Goal: Task Accomplishment & Management: Manage account settings

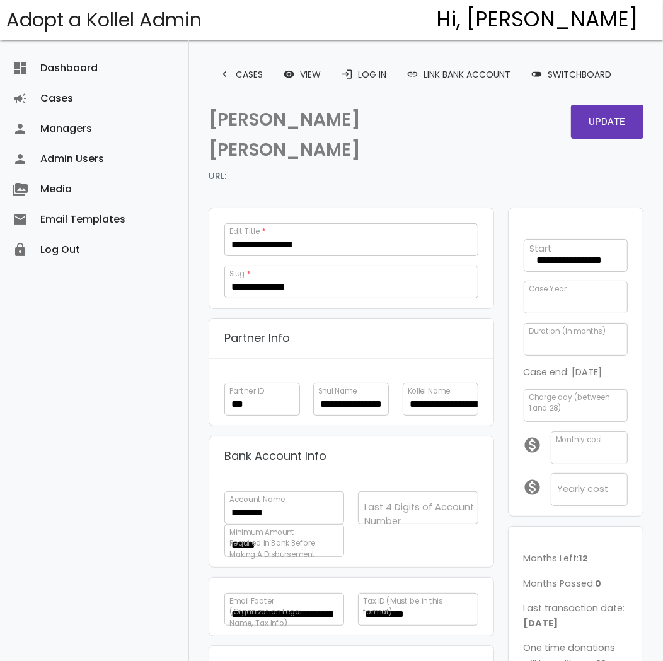
scroll to position [364, 0]
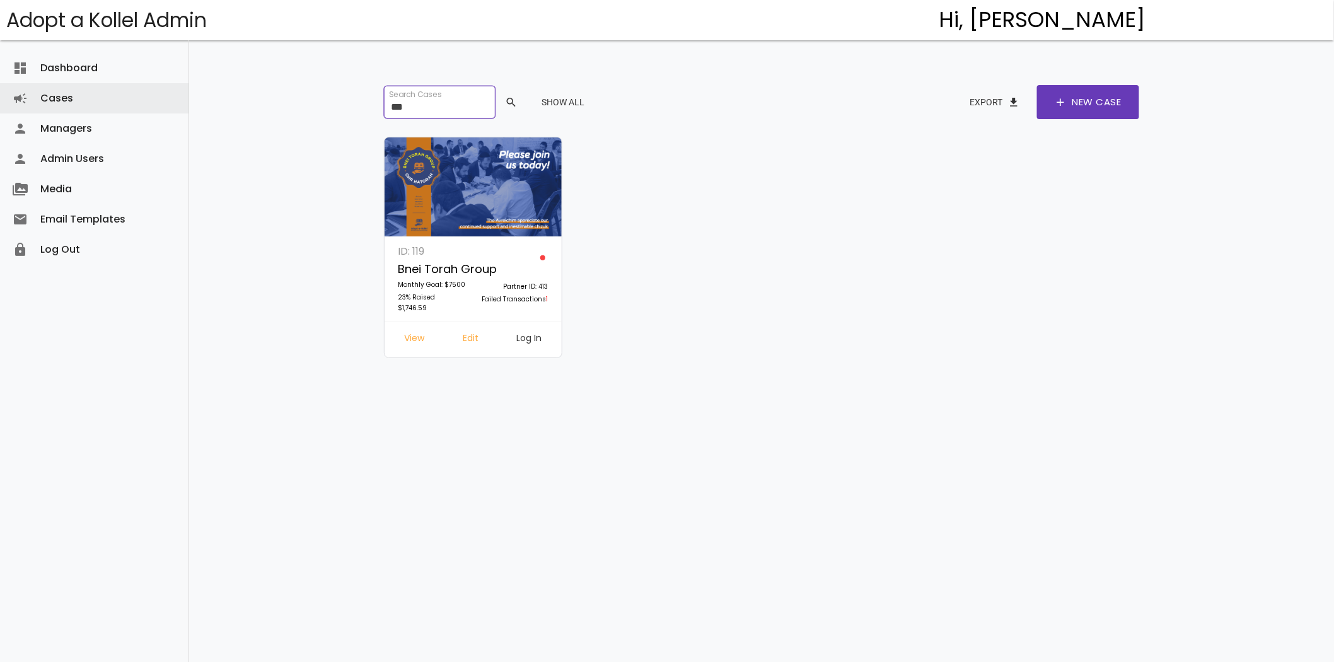
click at [455, 108] on input "***" at bounding box center [439, 102] width 111 height 33
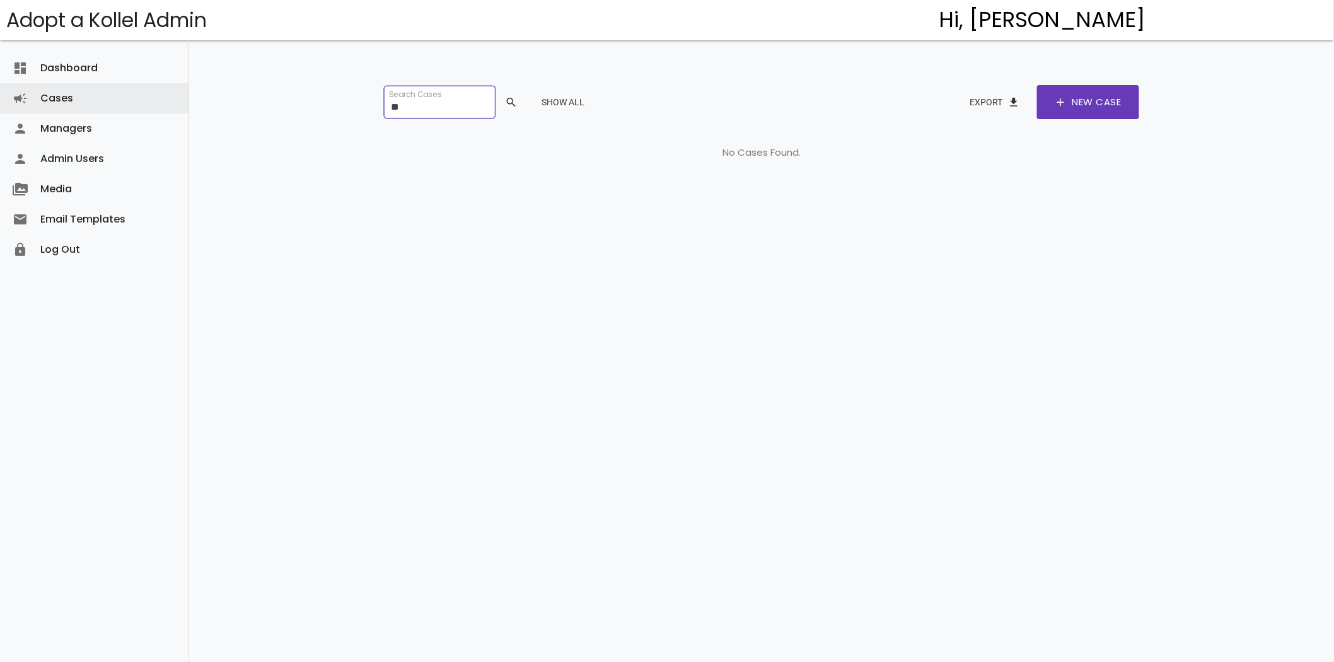
type input "*"
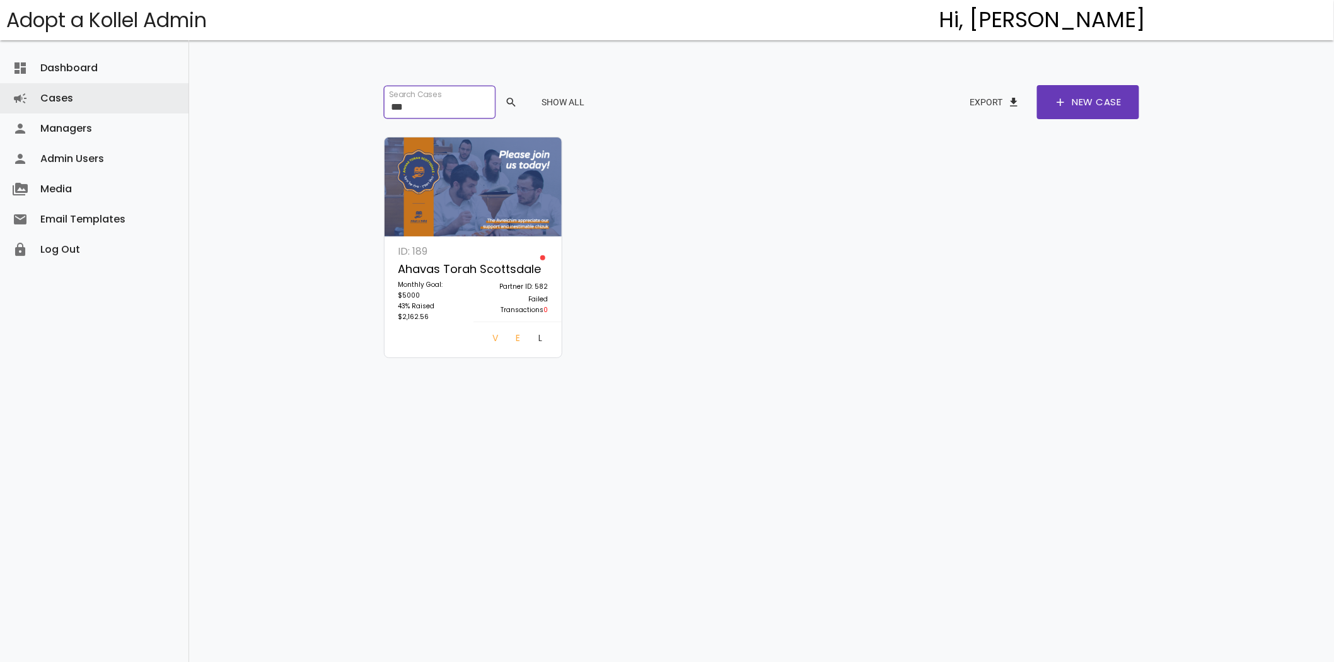
type input "***"
click at [532, 334] on link "Log In" at bounding box center [540, 340] width 24 height 23
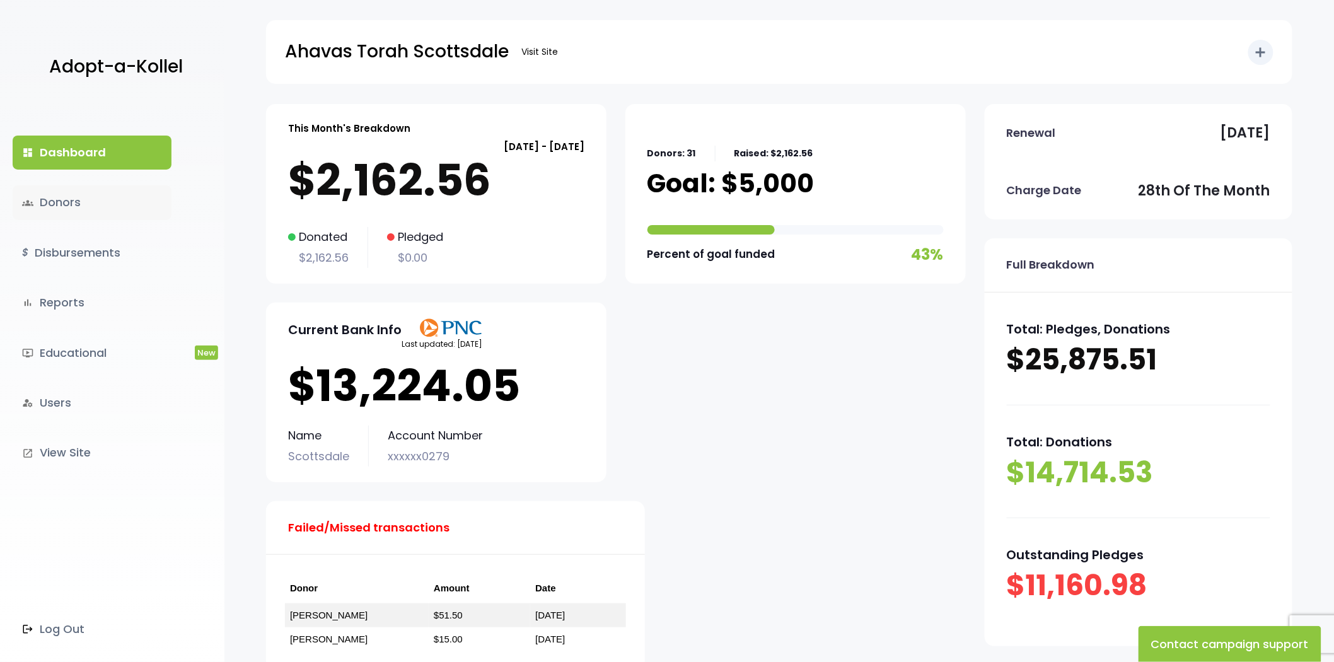
click at [84, 205] on link "groups Donors" at bounding box center [92, 202] width 159 height 34
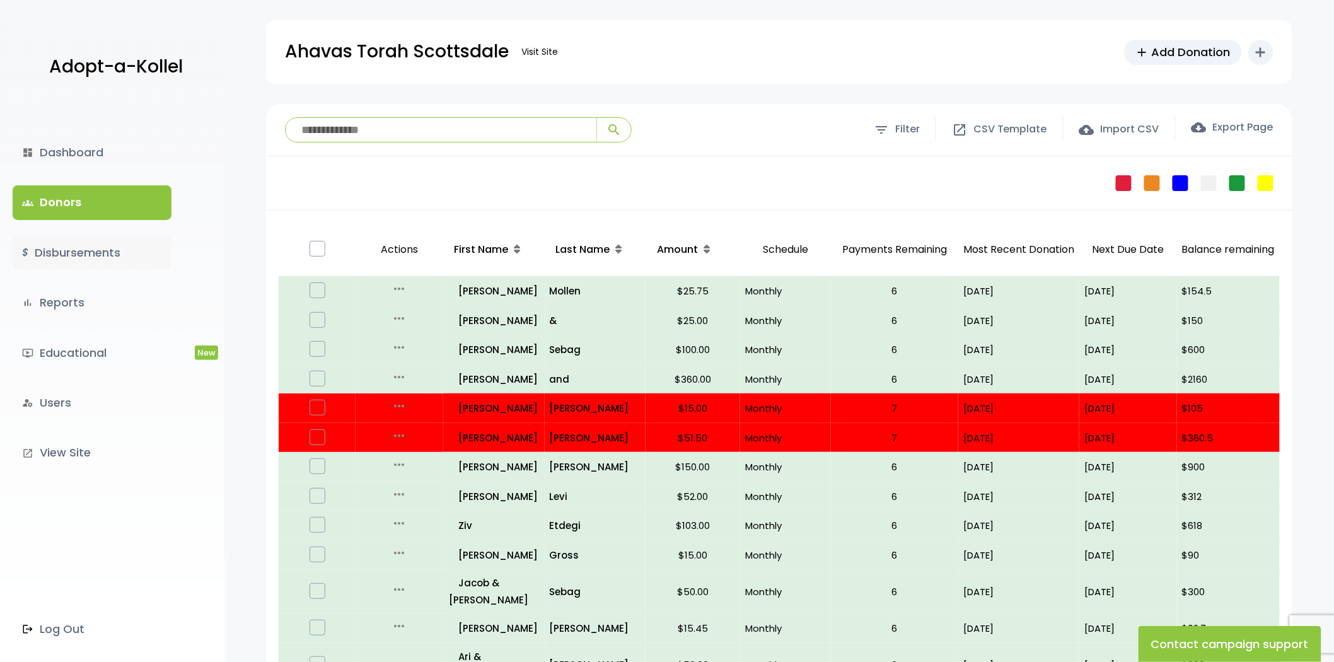
click at [67, 244] on link "$ Disbursements" at bounding box center [92, 253] width 159 height 34
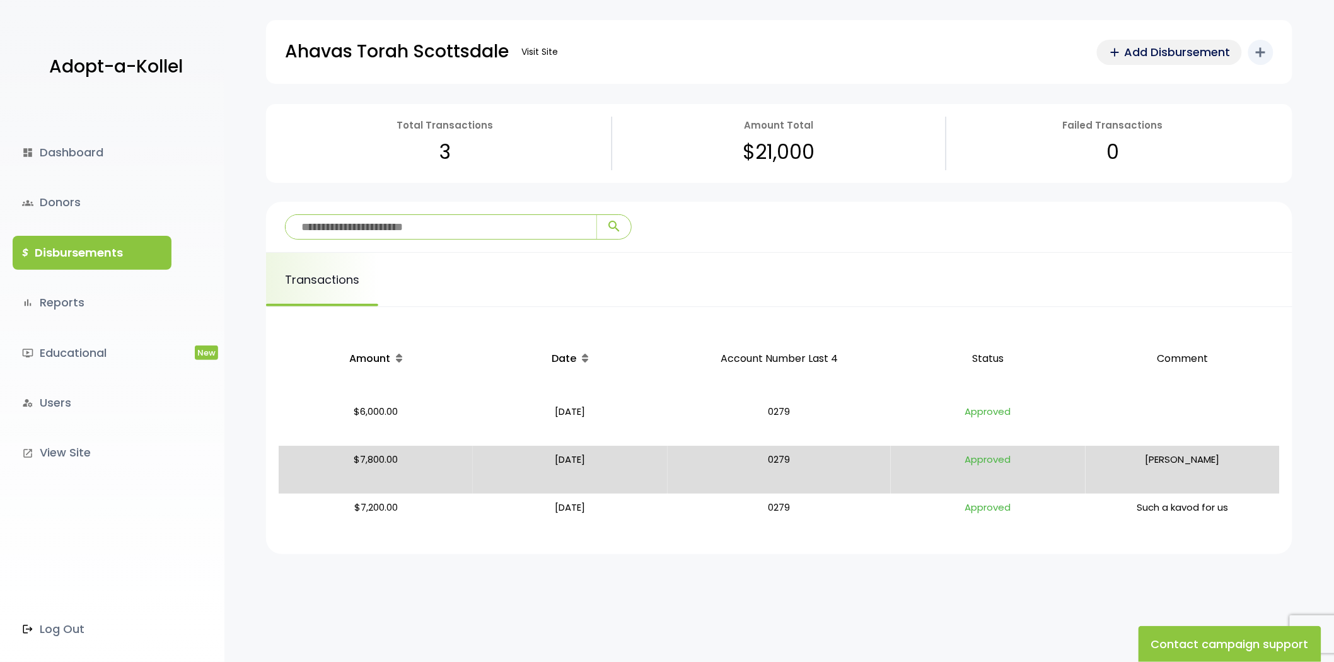
click at [1136, 50] on span "Add Disbursement" at bounding box center [1178, 52] width 106 height 17
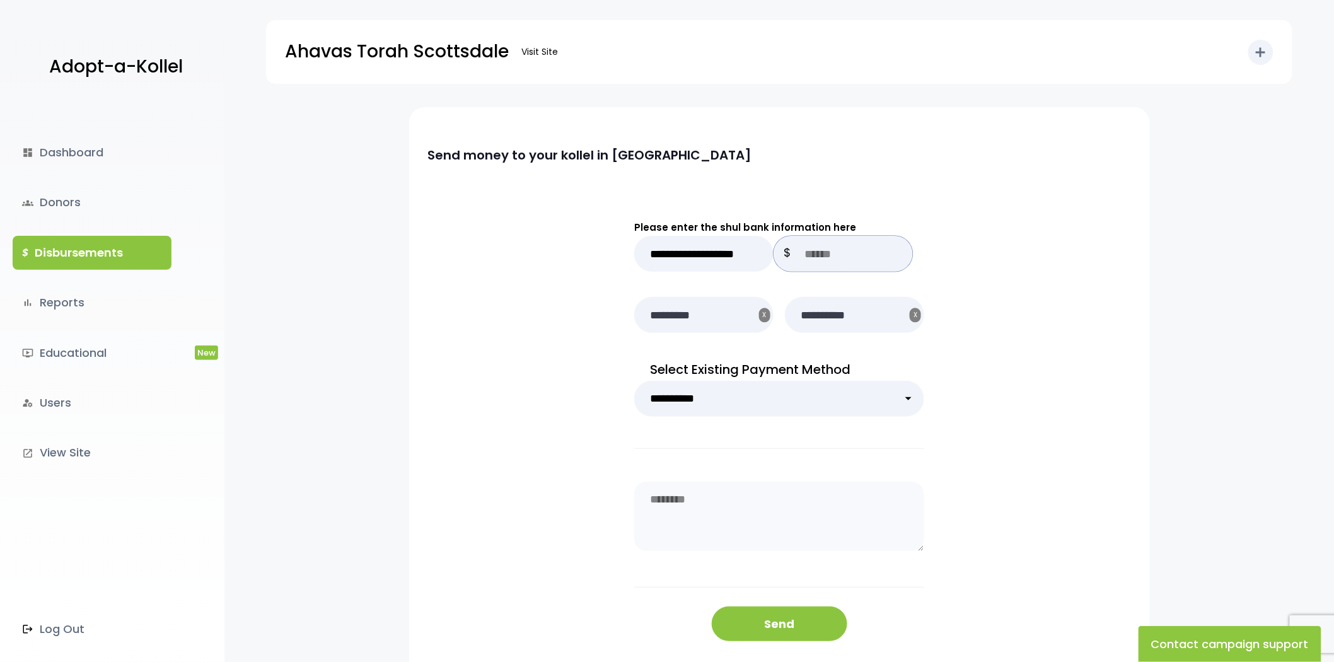
click at [824, 254] on input "text" at bounding box center [843, 254] width 139 height 36
click at [358, 131] on div "**********" at bounding box center [779, 405] width 1027 height 602
click at [61, 279] on div "dashboard Dashboard groups Donors $ Disbursements bar_chart Reports ondemand_vi…" at bounding box center [112, 383] width 225 height 558
click at [67, 254] on link "$ Disbursements" at bounding box center [92, 253] width 159 height 34
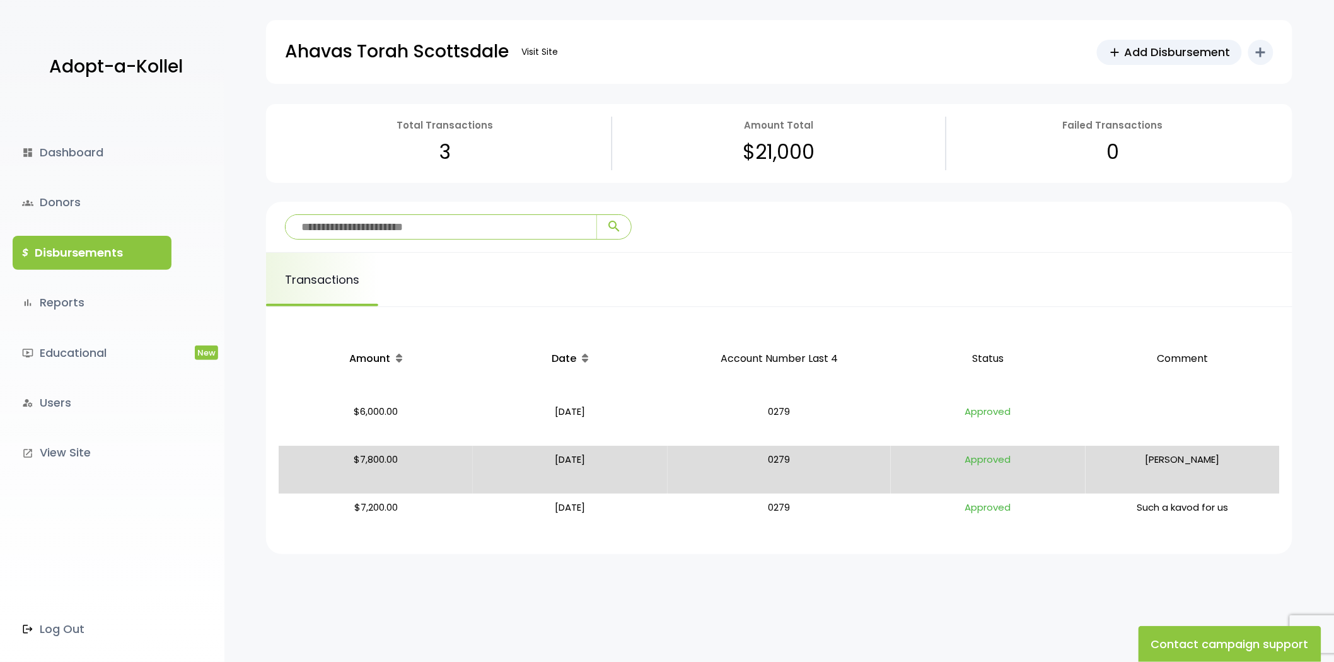
click at [280, 28] on div "Ahavas Torah Scottsdale Visit Site add Add Disbursement add Shortcuts person Do…" at bounding box center [779, 52] width 1027 height 64
click at [1147, 47] on span "Add Disbursement" at bounding box center [1178, 52] width 106 height 17
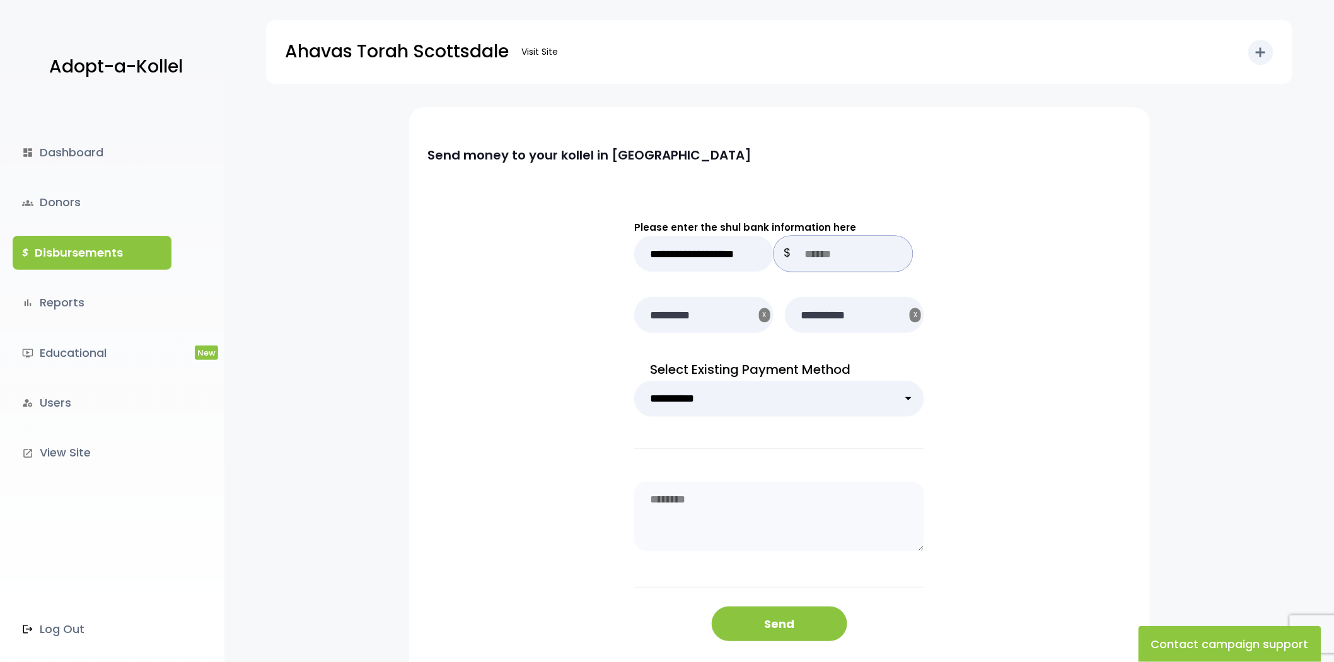
click at [803, 254] on input "text" at bounding box center [843, 254] width 139 height 36
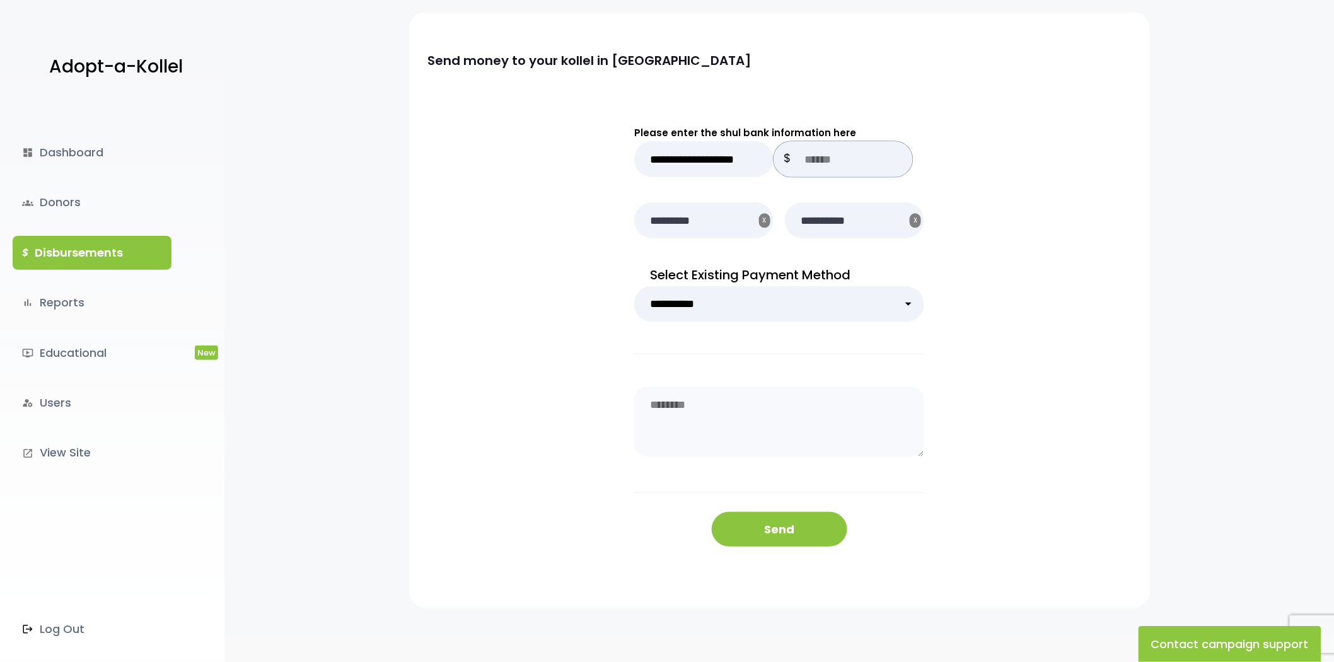
scroll to position [61, 0]
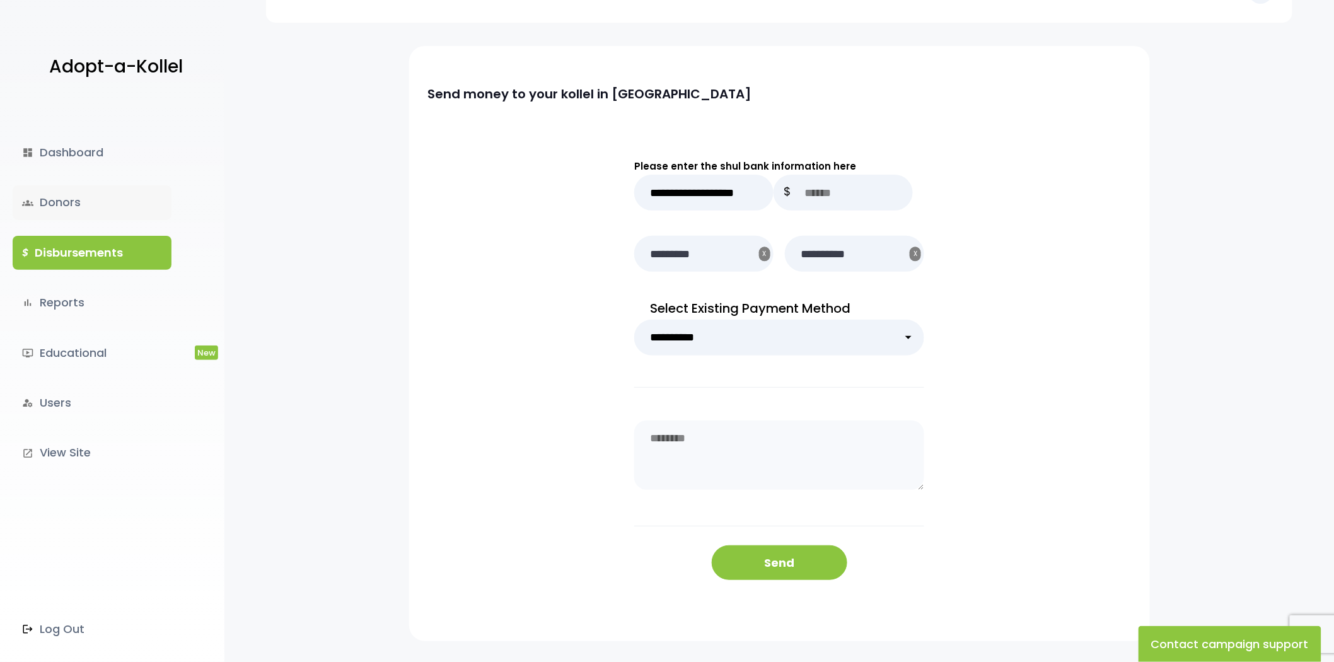
click at [69, 194] on link "groups Donors" at bounding box center [92, 202] width 159 height 34
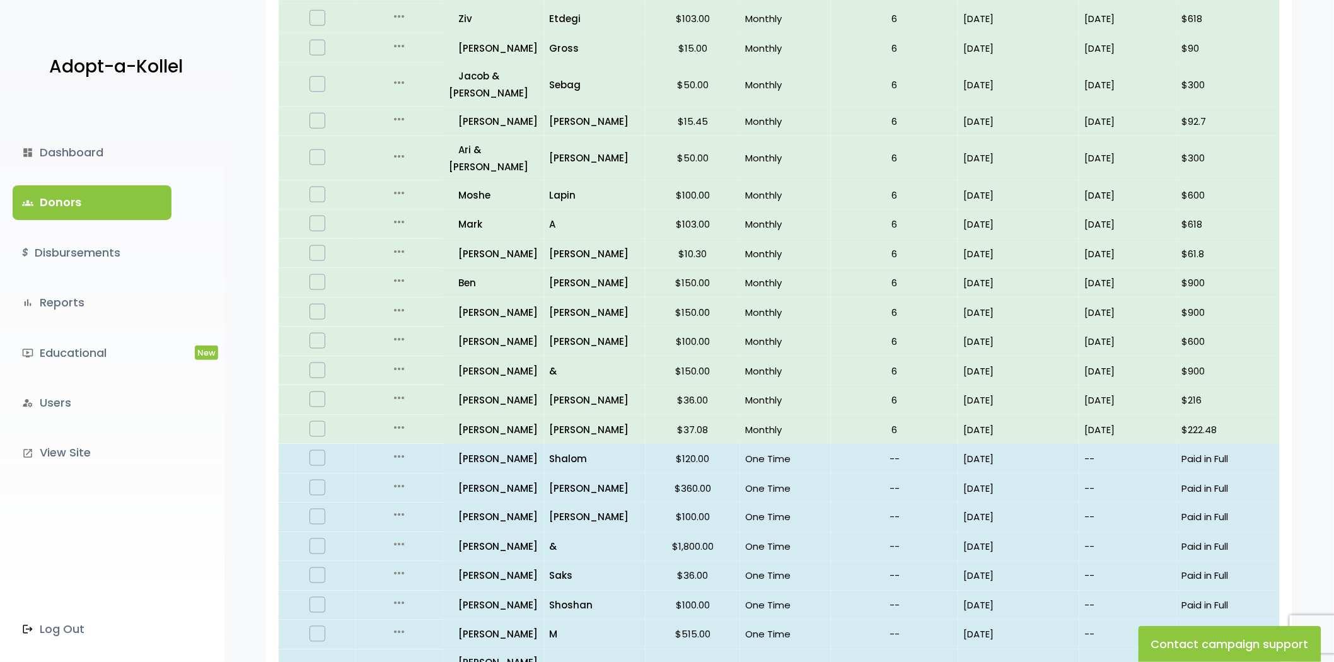
scroll to position [631, 0]
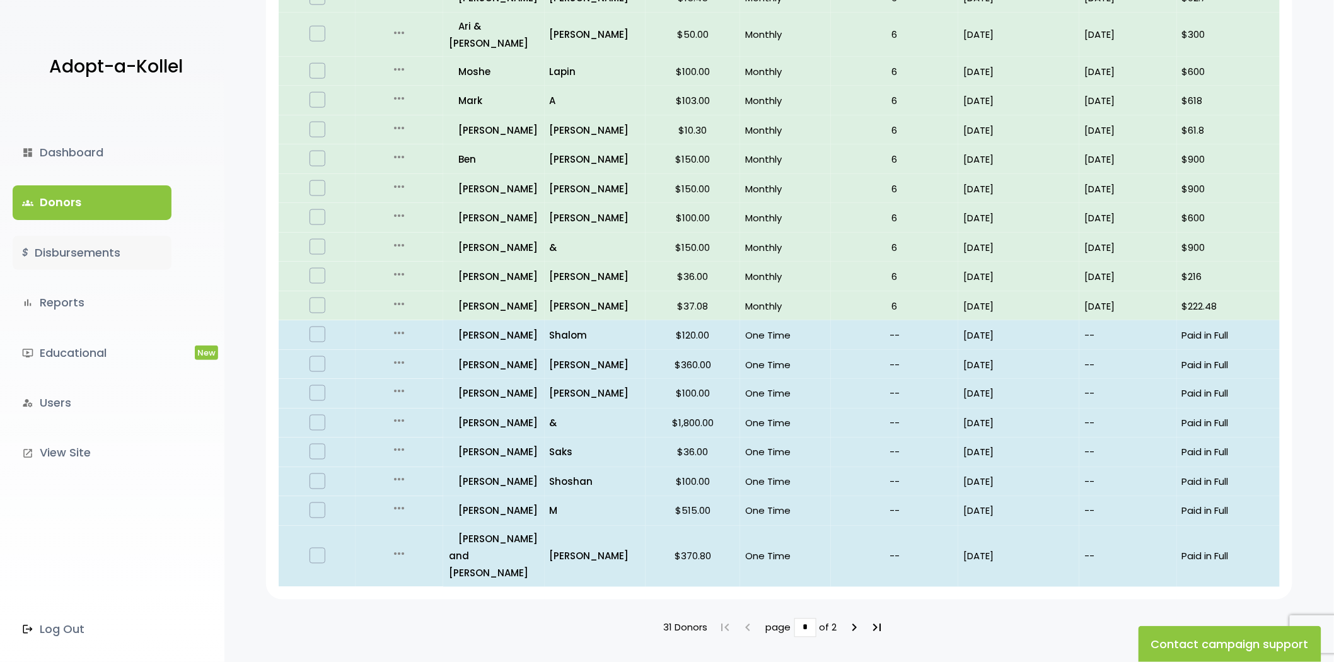
click at [95, 255] on link "$ Disbursements" at bounding box center [92, 253] width 159 height 34
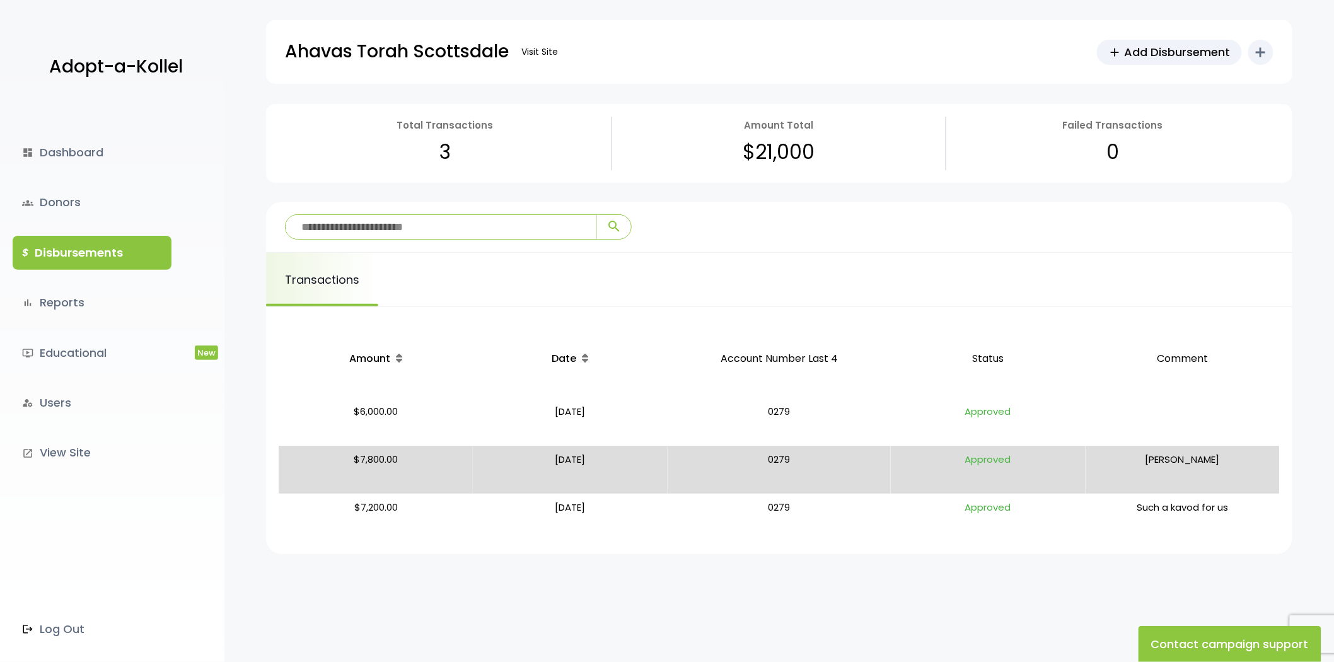
click at [546, 339] on p "Date" at bounding box center [570, 359] width 172 height 44
click at [376, 404] on p "$6,000.00" at bounding box center [376, 422] width 184 height 38
click at [419, 429] on p "$6,000.00" at bounding box center [376, 422] width 184 height 38
